Goal: Task Accomplishment & Management: Complete application form

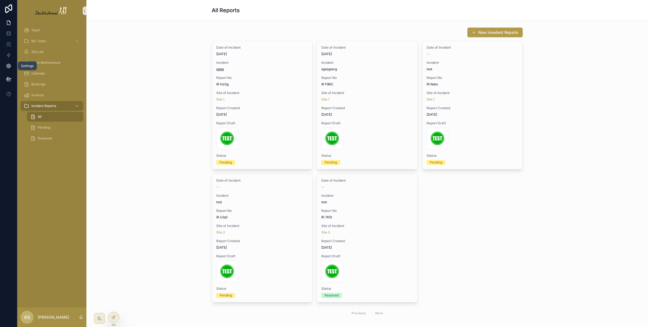
click at [10, 65] on icon at bounding box center [8, 65] width 5 height 5
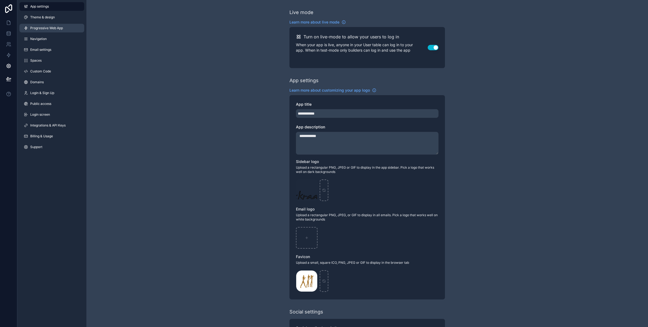
click at [51, 30] on span "Progressive Web App" at bounding box center [46, 28] width 33 height 4
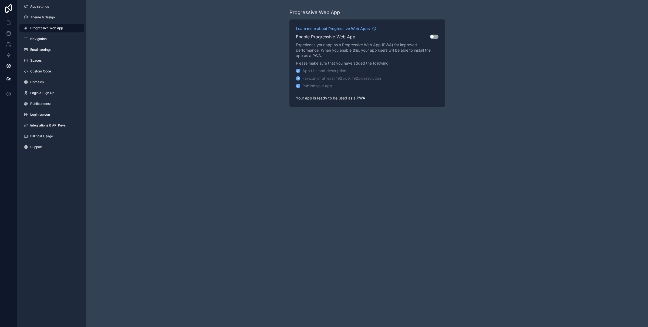
click at [437, 37] on button "Use setting" at bounding box center [434, 37] width 9 height 4
click at [424, 89] on button "Publish" at bounding box center [427, 87] width 21 height 8
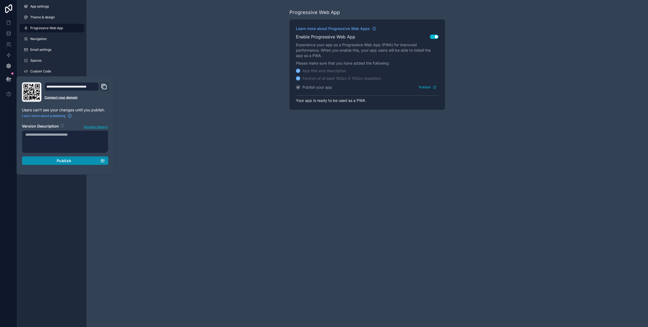
click at [83, 164] on button "Publish" at bounding box center [65, 160] width 86 height 9
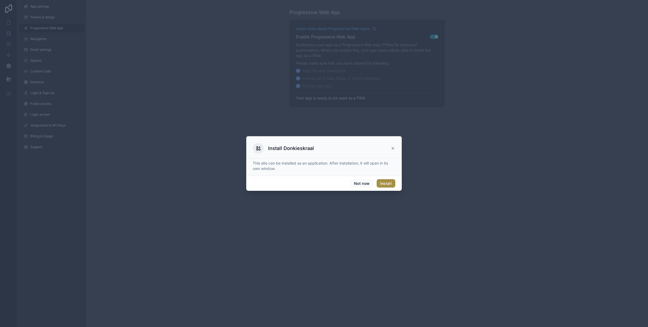
click at [384, 182] on button "Install" at bounding box center [386, 183] width 19 height 9
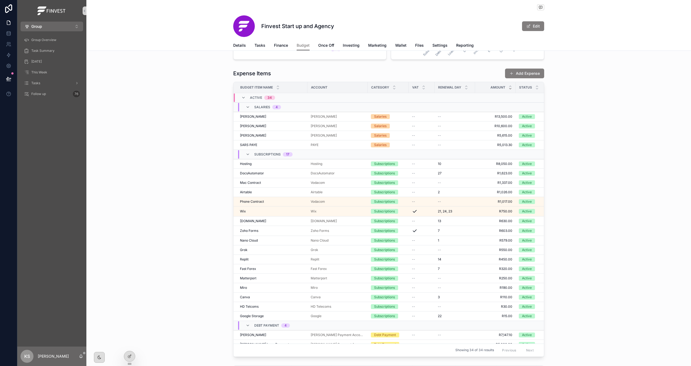
scroll to position [303, 0]
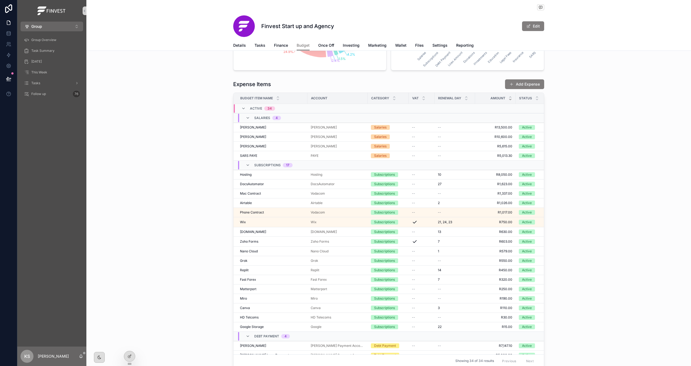
click at [536, 84] on button "Add Expense" at bounding box center [524, 84] width 39 height 10
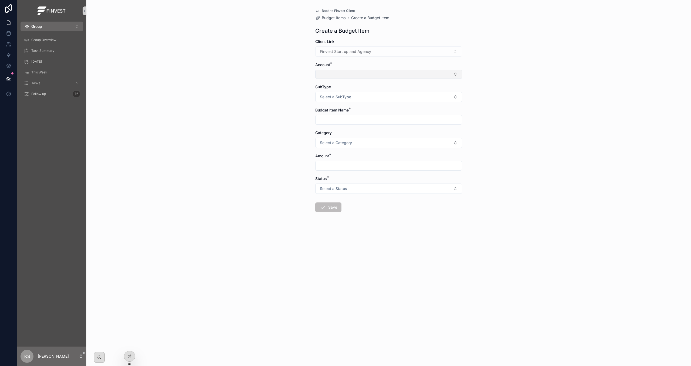
click at [377, 74] on button "Select Button" at bounding box center [388, 74] width 147 height 9
click at [326, 177] on span "New" at bounding box center [328, 176] width 8 height 5
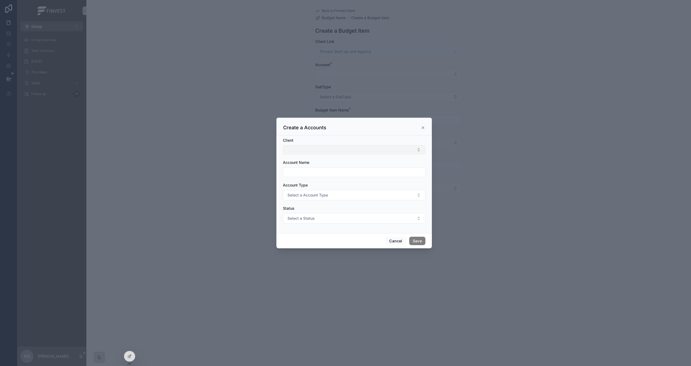
click at [320, 151] on button "Select Button" at bounding box center [354, 149] width 143 height 9
type input "*****"
click at [314, 169] on span "Finvest Start up and Agency" at bounding box center [311, 170] width 51 height 5
click at [310, 171] on input "scrollable content" at bounding box center [354, 173] width 142 height 8
type input "********"
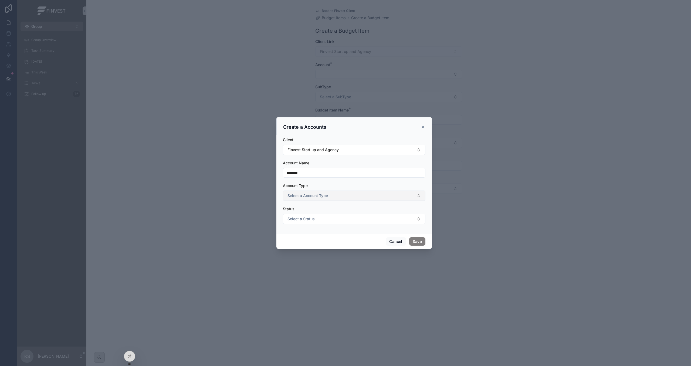
click at [327, 198] on span "Select a Account Type" at bounding box center [307, 195] width 40 height 5
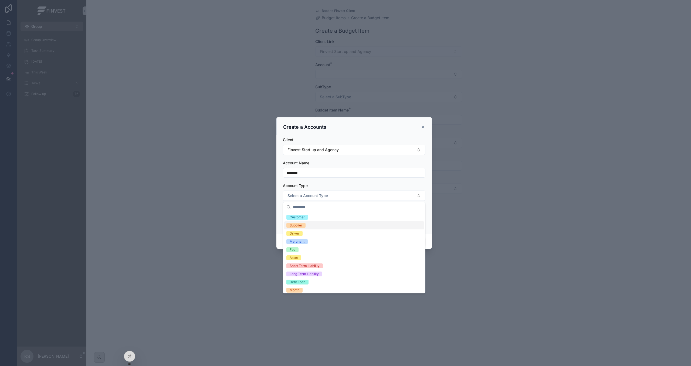
click at [319, 226] on div "Supplier" at bounding box center [354, 225] width 140 height 8
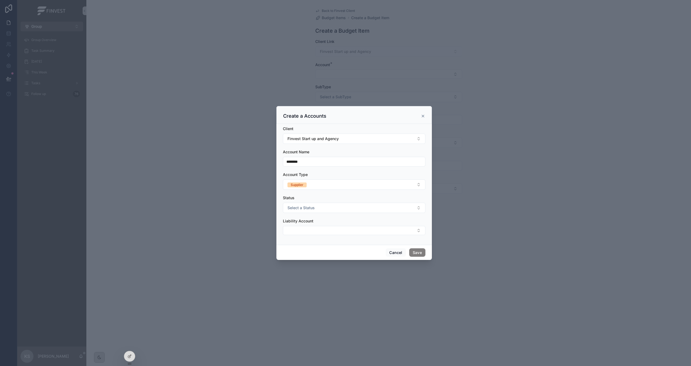
click at [315, 213] on form "Client Finvest Start up and Agency Account Name ******** Account Type Supplier …" at bounding box center [354, 183] width 143 height 114
click at [320, 206] on button "Select a Status" at bounding box center [354, 208] width 143 height 10
click at [322, 230] on div "Active" at bounding box center [354, 229] width 140 height 8
click at [414, 250] on button "Save" at bounding box center [417, 252] width 16 height 9
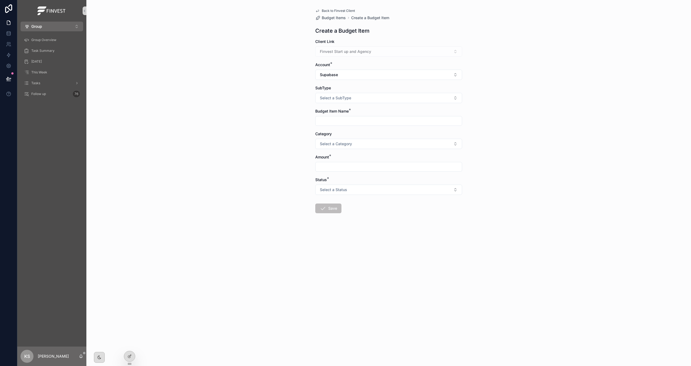
click at [349, 122] on input "scrollable content" at bounding box center [389, 121] width 146 height 8
type input "********"
click at [363, 146] on button "Select a Category" at bounding box center [388, 144] width 147 height 10
click at [341, 182] on div "Subscriptions" at bounding box center [332, 182] width 21 height 5
click at [338, 170] on input "scrollable content" at bounding box center [389, 167] width 146 height 8
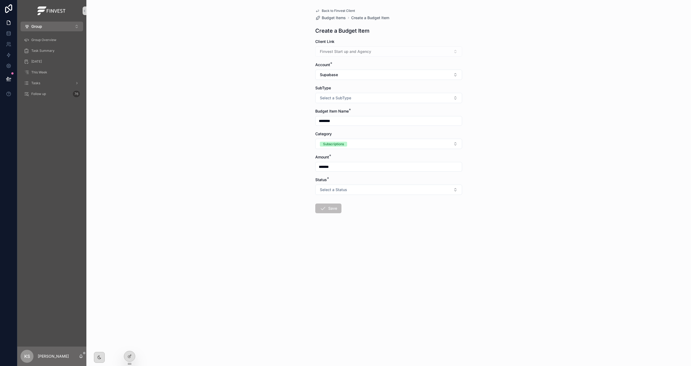
type input "*******"
click at [332, 197] on form "Client Link Finvest Start up and Agency Account * Supabase SubType Select a Sub…" at bounding box center [388, 143] width 147 height 209
click at [336, 192] on span "Select a Status" at bounding box center [333, 189] width 27 height 5
click at [343, 210] on div "Active" at bounding box center [389, 212] width 144 height 8
click at [341, 210] on button "Save" at bounding box center [328, 209] width 26 height 10
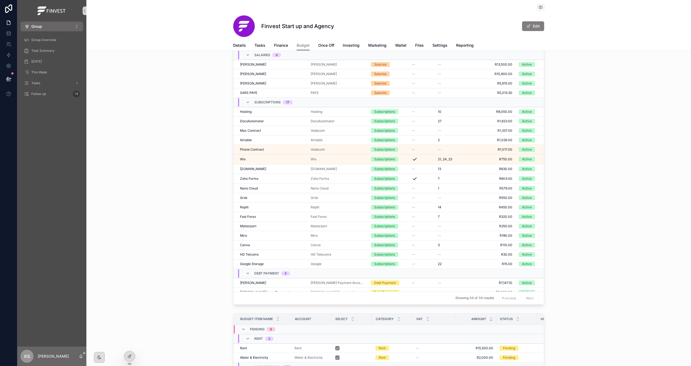
scroll to position [375, 0]
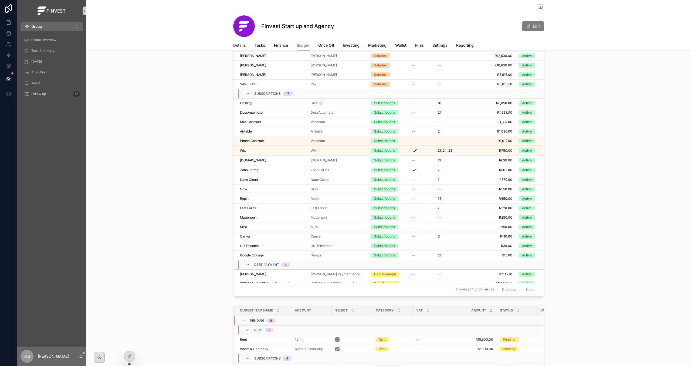
click at [238, 45] on span "Details" at bounding box center [239, 45] width 13 height 5
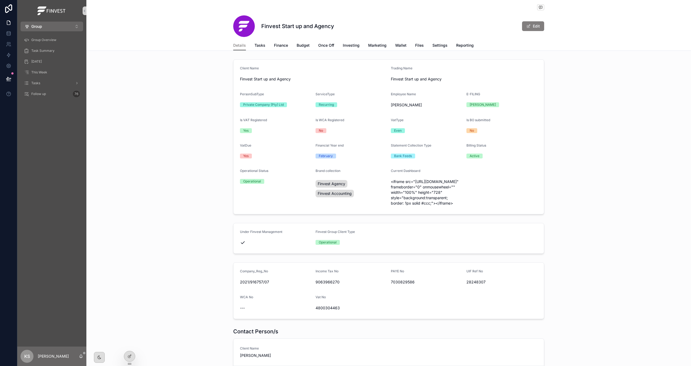
drag, startPoint x: 339, startPoint y: 307, endPoint x: 328, endPoint y: 321, distance: 17.9
click at [338, 307] on form "Company_Reg_No 2021/916757/07 Income Tax No 9063966270 PAYE No 7030829586 UIF R…" at bounding box center [388, 291] width 310 height 56
click at [336, 311] on span "4800304463" at bounding box center [351, 307] width 71 height 5
click at [334, 311] on span "4800304463" at bounding box center [351, 307] width 71 height 5
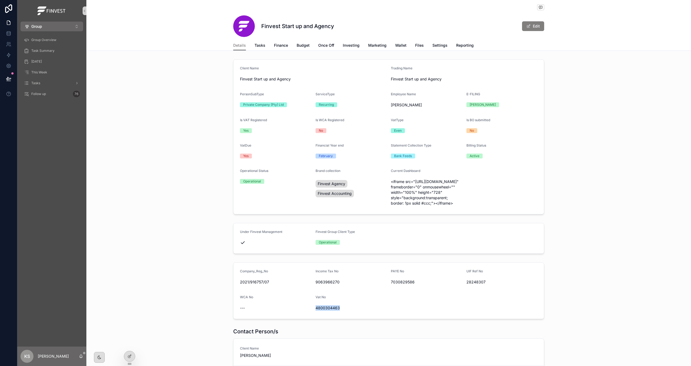
copy span "4800304463"
click at [340, 311] on span "4800304463" at bounding box center [351, 307] width 71 height 5
drag, startPoint x: 340, startPoint y: 324, endPoint x: 299, endPoint y: 317, distance: 42.2
copy span "4800304463"
click at [327, 312] on div "4800304463" at bounding box center [351, 308] width 71 height 9
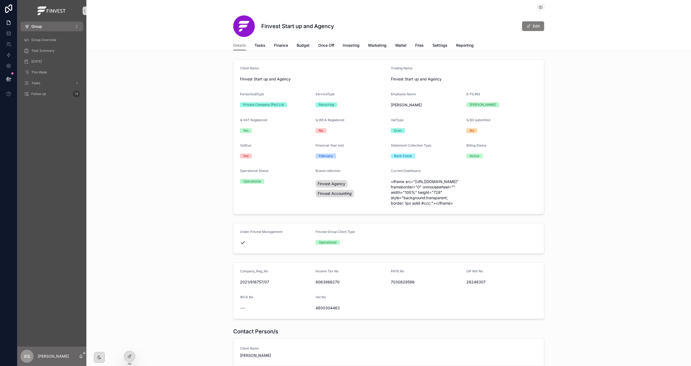
click at [327, 311] on span "4800304463" at bounding box center [351, 307] width 71 height 5
copy span "4800304463"
click at [330, 311] on span "4800304463" at bounding box center [351, 307] width 71 height 5
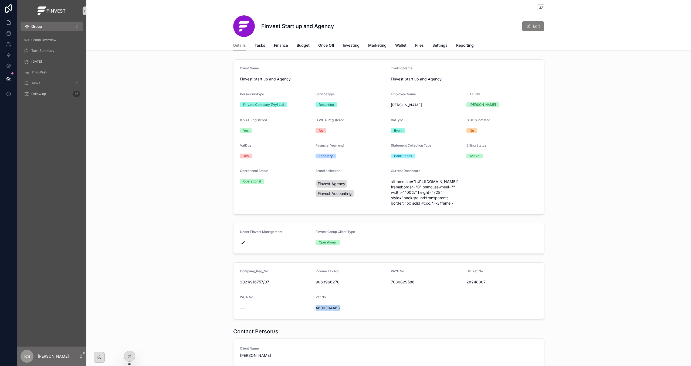
copy span "4800304463"
click at [328, 311] on span "4800304463" at bounding box center [351, 307] width 71 height 5
copy span "4800304463"
